Goal: Navigation & Orientation: Understand site structure

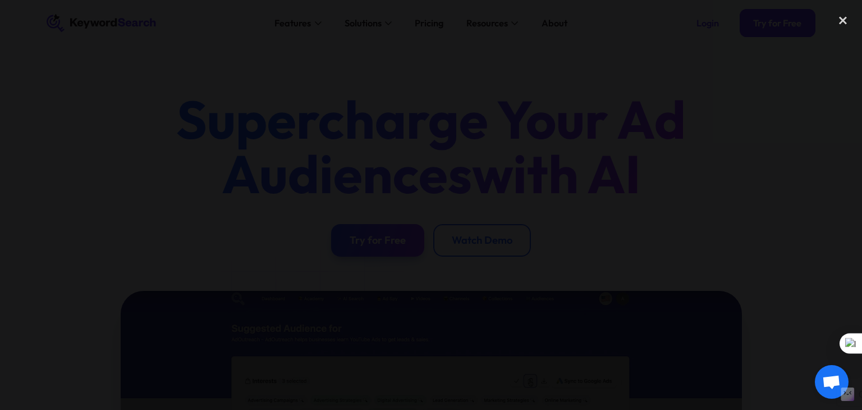
click at [841, 19] on div "close lightbox" at bounding box center [843, 20] width 38 height 25
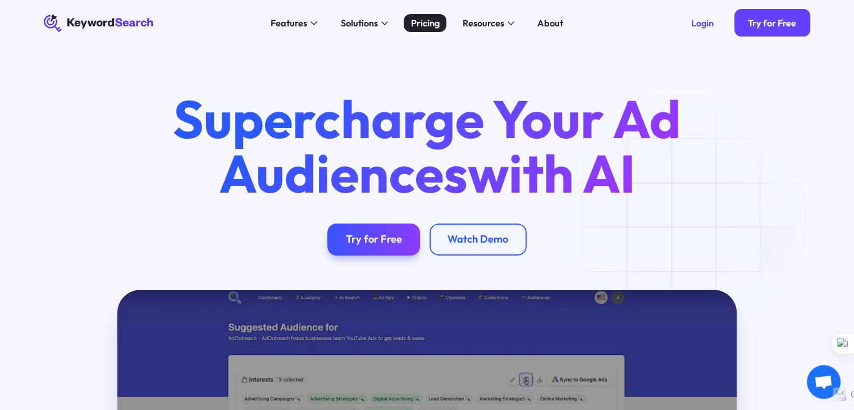
click at [425, 24] on div "Pricing" at bounding box center [425, 23] width 29 height 14
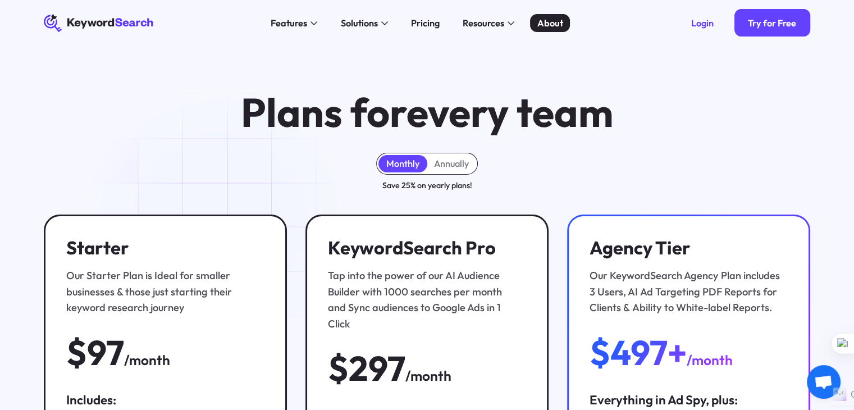
click at [565, 23] on link "About" at bounding box center [550, 23] width 40 height 19
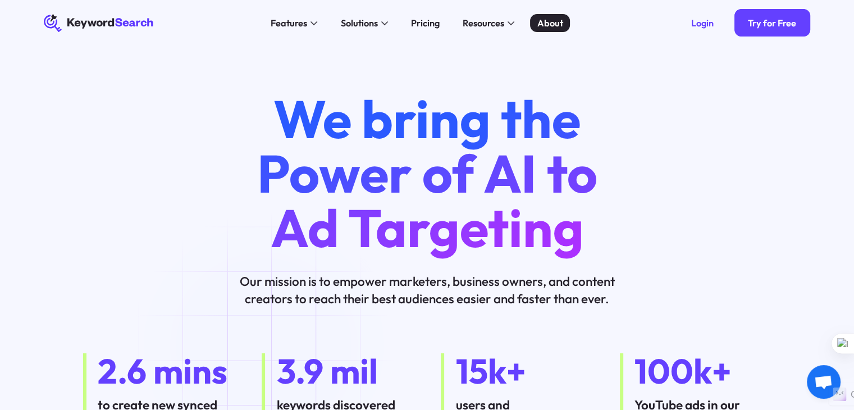
drag, startPoint x: 364, startPoint y: 22, endPoint x: 551, endPoint y: 17, distance: 187.1
click at [551, 17] on div "Features AI Audience Builder Supercharge your Google and YouTube ad audiences K…" at bounding box center [417, 23] width 503 height 46
click at [552, 23] on div "About" at bounding box center [550, 23] width 26 height 14
